Goal: Use online tool/utility: Utilize a website feature to perform a specific function

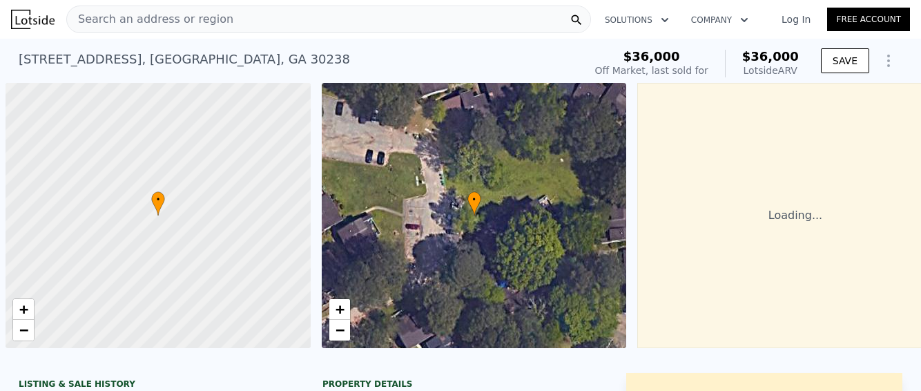
scroll to position [0, 6]
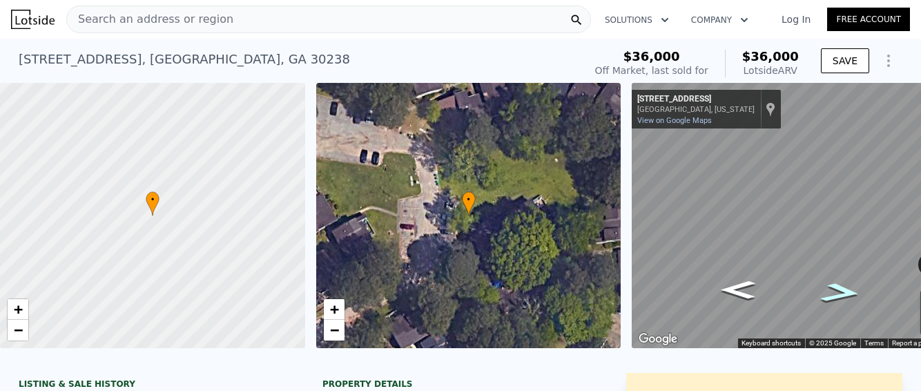
click at [833, 292] on icon "Go South, Creekwood Way" at bounding box center [841, 292] width 75 height 29
click at [833, 292] on icon "Go Southwest, Creekwood Way" at bounding box center [836, 297] width 91 height 32
click at [833, 292] on icon "Go Southwest, Creekwood Way" at bounding box center [823, 303] width 104 height 32
click at [805, 297] on icon "Go Southwest, Creekwood Way" at bounding box center [814, 304] width 102 height 30
click at [805, 297] on icon "Go West, Creekwood Way" at bounding box center [808, 305] width 99 height 28
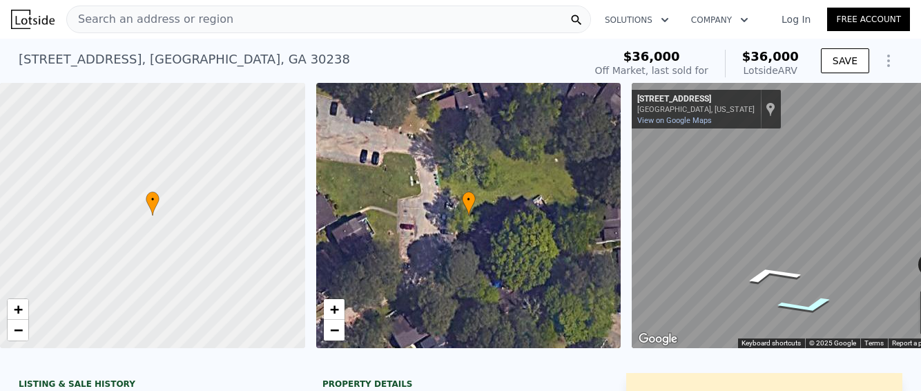
click at [805, 297] on icon "Go West, Creekwood Way" at bounding box center [807, 306] width 99 height 28
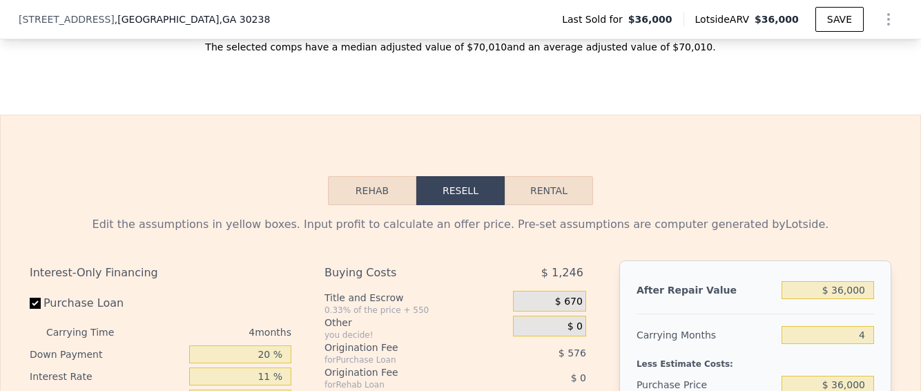
scroll to position [1859, 0]
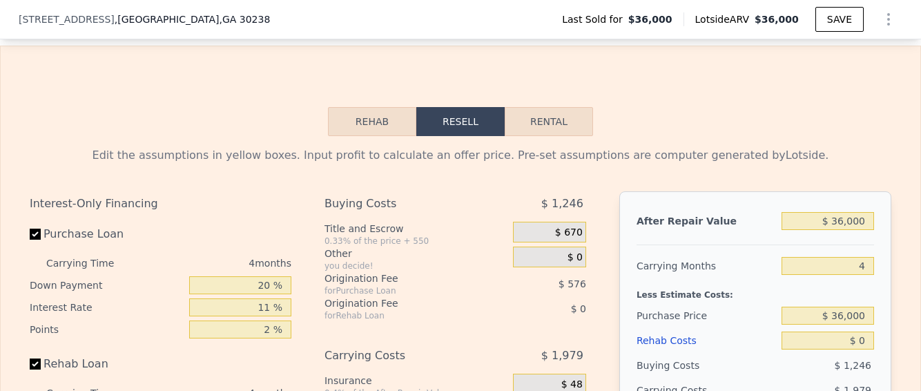
click at [365, 136] on button "Rehab" at bounding box center [372, 121] width 88 height 29
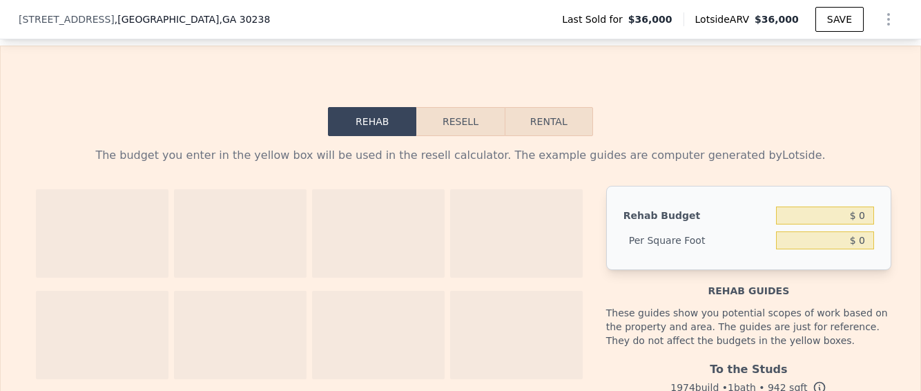
click at [520, 132] on button "Rental" at bounding box center [549, 121] width 88 height 29
select select "30"
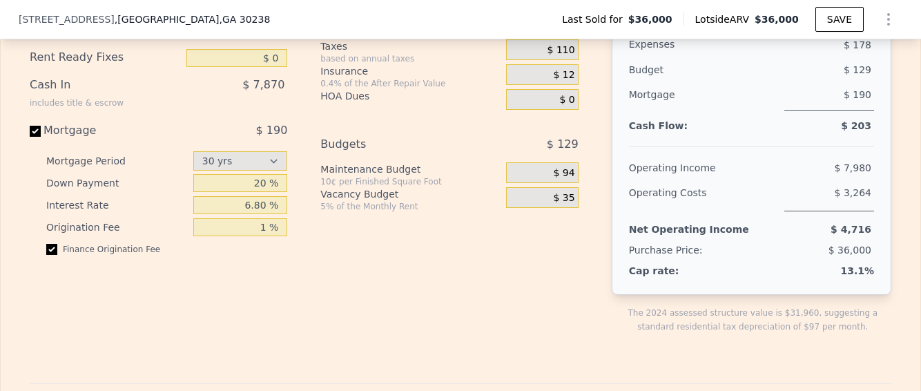
scroll to position [1998, 0]
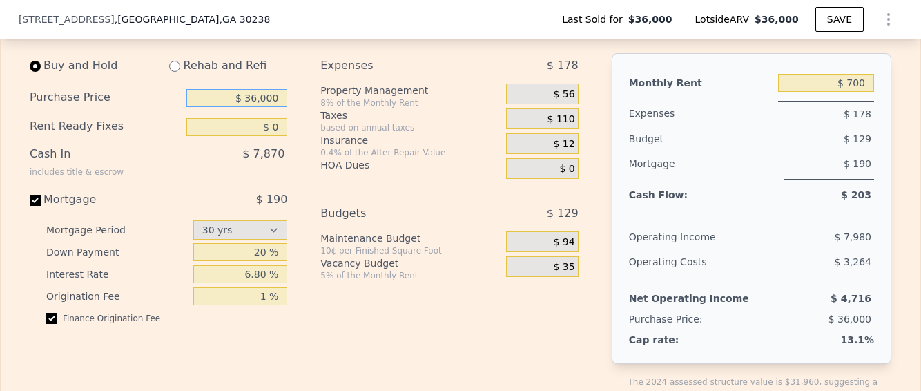
click at [254, 107] on input "$ 36,000" at bounding box center [236, 98] width 101 height 18
type input "$ 89,000"
click at [293, 191] on div "Buy and Hold Rehab and Refi Purchase Price $ 89,000 Rent Ready Fixes $ 0 Cash I…" at bounding box center [310, 238] width 560 height 371
click at [235, 136] on input "$ 0" at bounding box center [236, 127] width 101 height 18
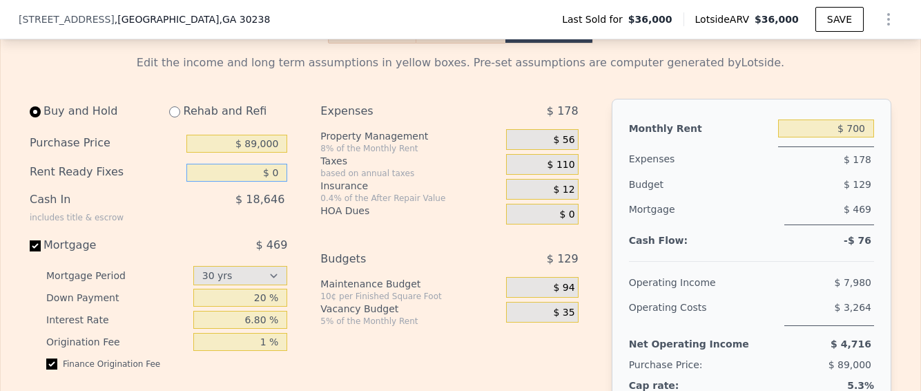
scroll to position [1928, 0]
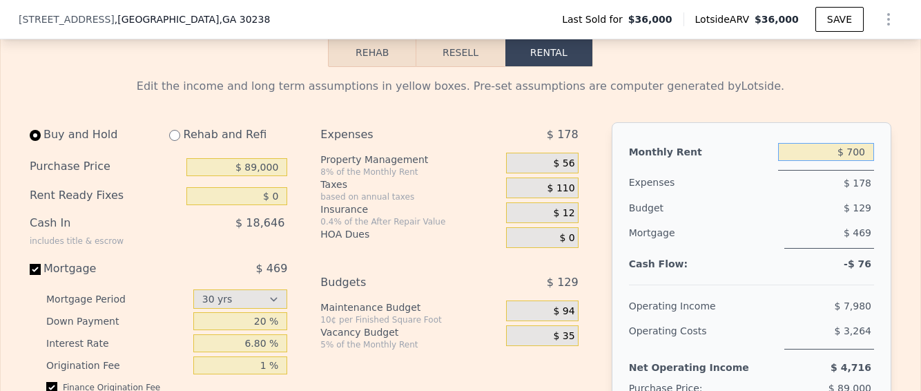
click at [850, 161] on input "$ 700" at bounding box center [826, 152] width 96 height 18
type input "$ 900"
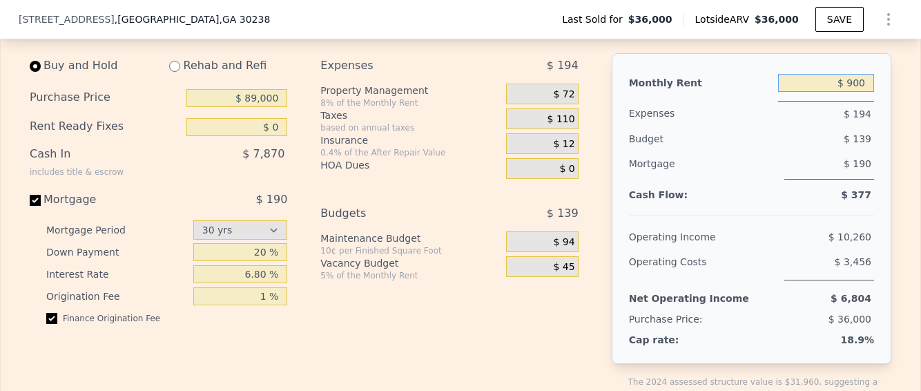
scroll to position [2067, 0]
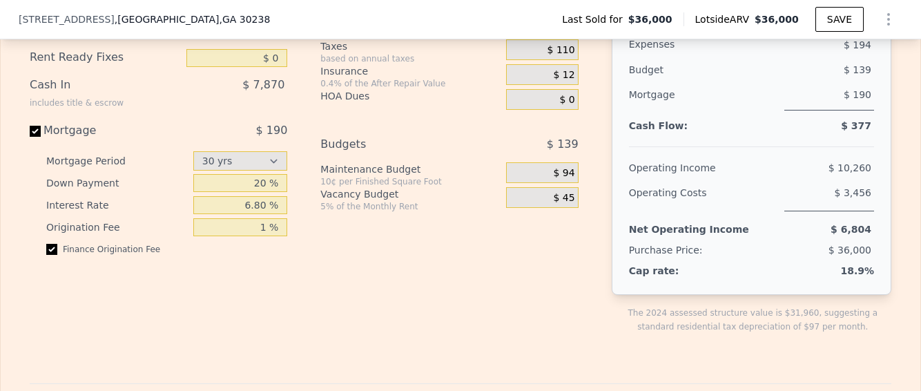
click at [795, 242] on div "$ 6,804" at bounding box center [814, 229] width 119 height 25
click at [843, 255] on span "$ 36,000" at bounding box center [850, 249] width 43 height 11
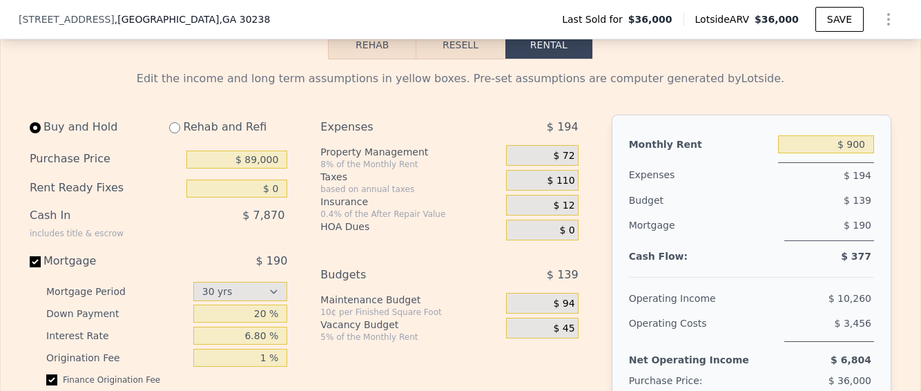
scroll to position [1928, 0]
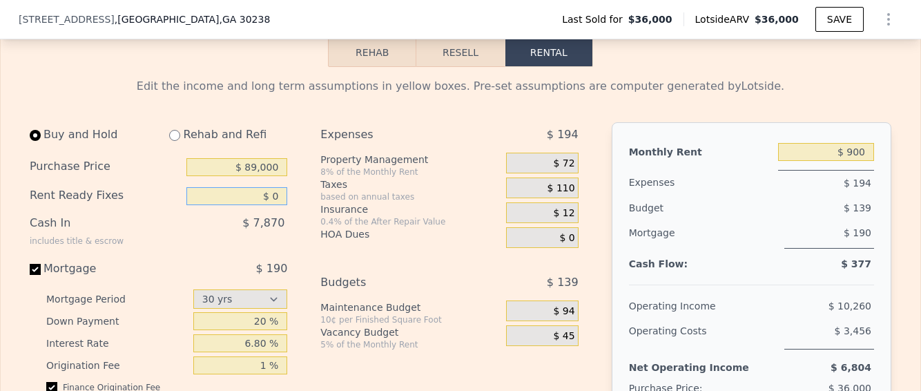
click at [251, 203] on input "$ 0" at bounding box center [236, 196] width 101 height 18
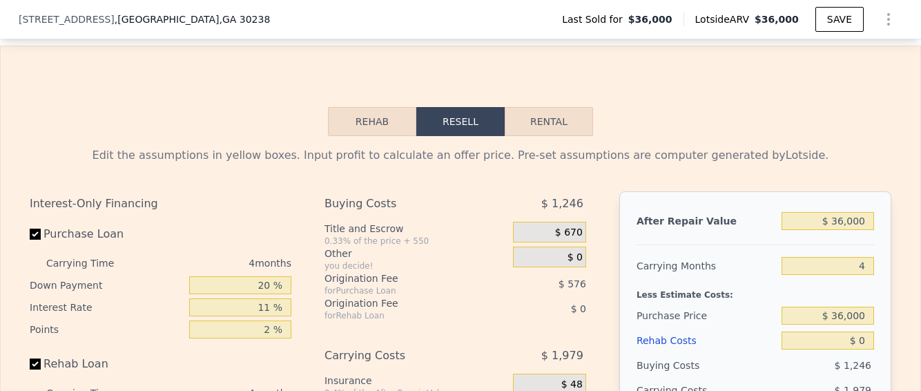
scroll to position [1928, 0]
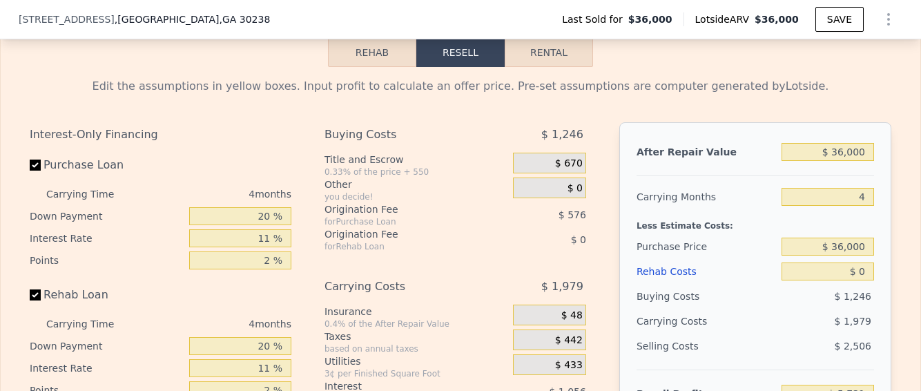
click at [259, 178] on div "Purchase Loan" at bounding box center [161, 168] width 262 height 30
drag, startPoint x: 831, startPoint y: 160, endPoint x: 866, endPoint y: 155, distance: 35.6
click at [866, 160] on input "$ 36,000" at bounding box center [828, 152] width 93 height 18
type input "$ 89"
type input "-$ 39,642"
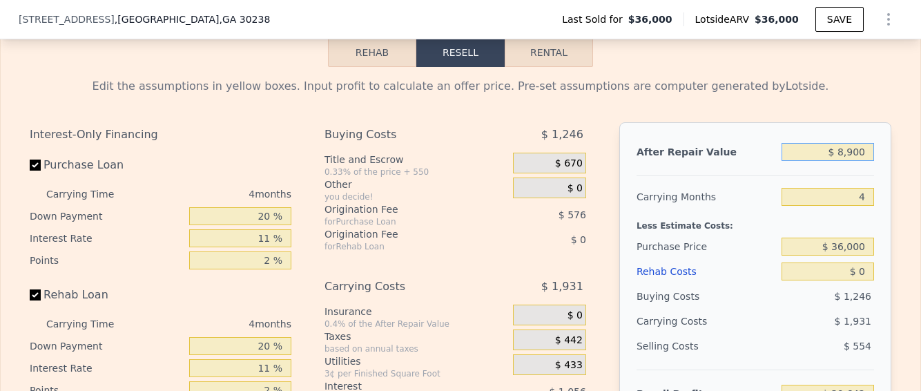
type input "$ 89,000"
type input "$ 44,319"
type input "$ 89,000"
click at [240, 163] on div "Purchase Loan" at bounding box center [161, 168] width 262 height 30
click at [242, 183] on div "Purchase Loan" at bounding box center [161, 168] width 262 height 30
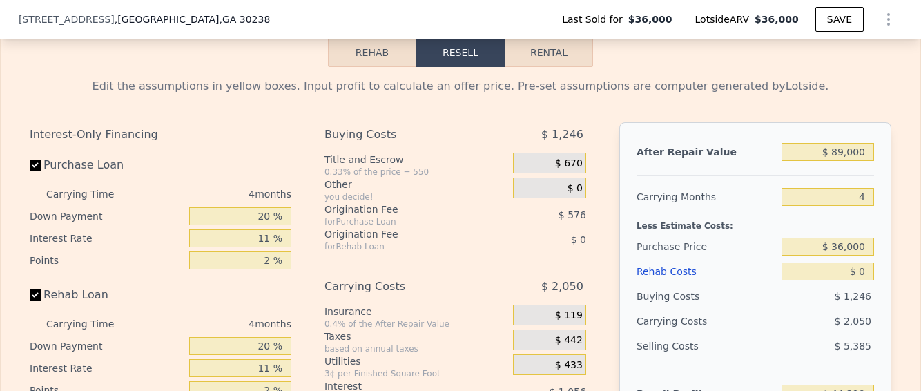
click at [244, 183] on div "Purchase Loan" at bounding box center [161, 168] width 262 height 30
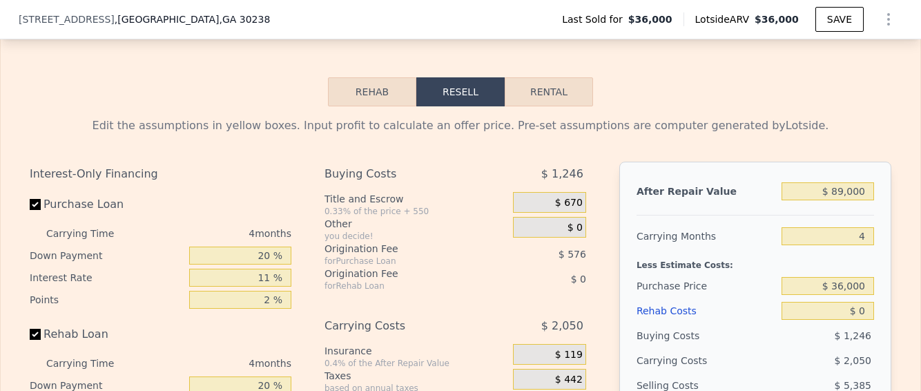
scroll to position [1859, 0]
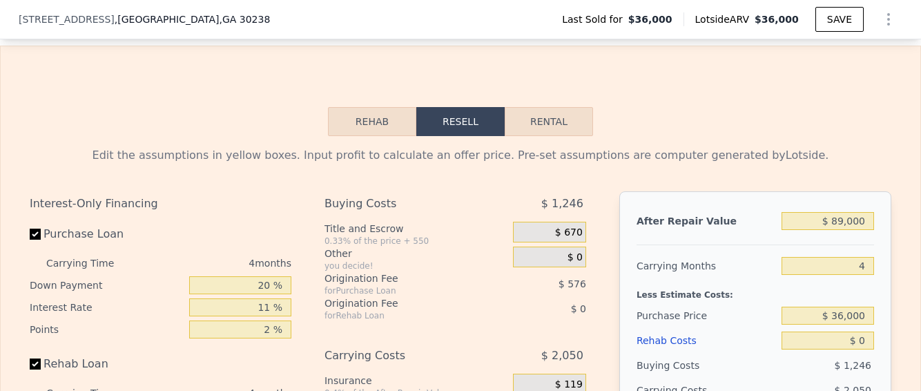
click at [536, 125] on button "Rental" at bounding box center [549, 121] width 88 height 29
select select "30"
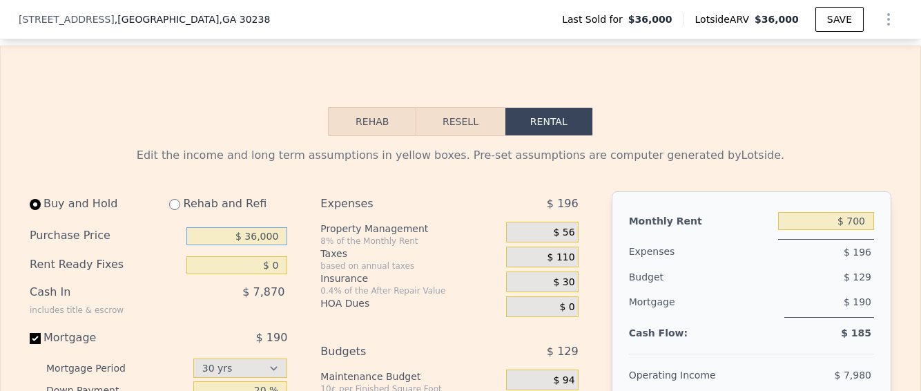
drag, startPoint x: 255, startPoint y: 246, endPoint x: 246, endPoint y: 247, distance: 9.1
click at [246, 245] on input "$ 36,000" at bounding box center [236, 236] width 101 height 18
type input "$ 89,000"
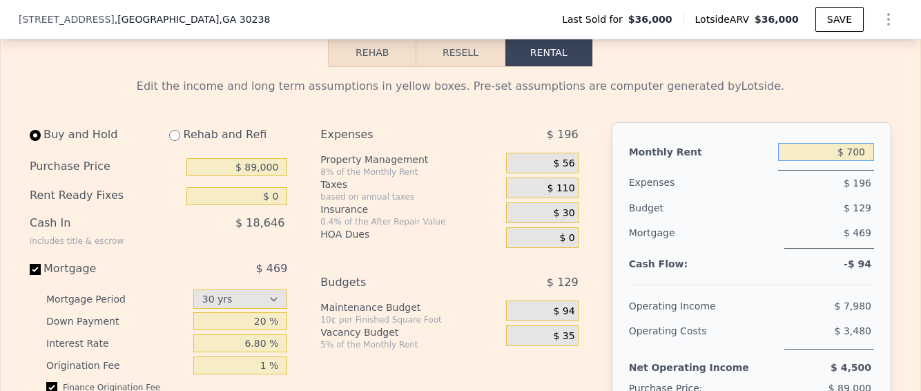
click at [852, 160] on input "$ 700" at bounding box center [826, 152] width 96 height 18
type input "$ 900"
